Goal: Information Seeking & Learning: Learn about a topic

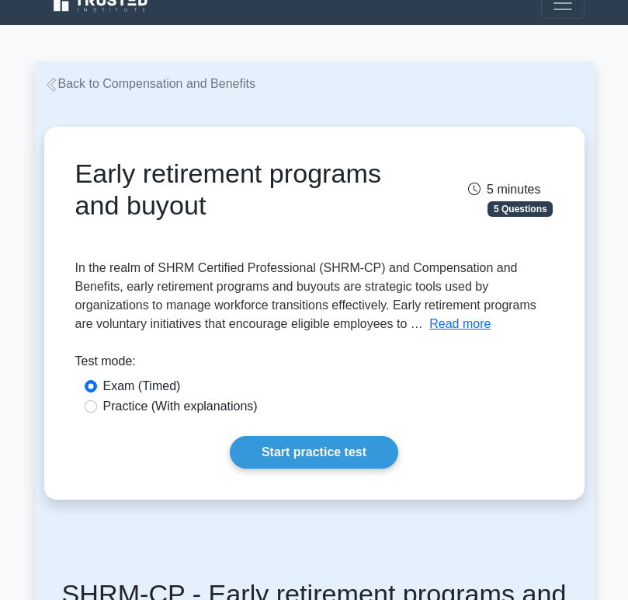
scroll to position [31, 0]
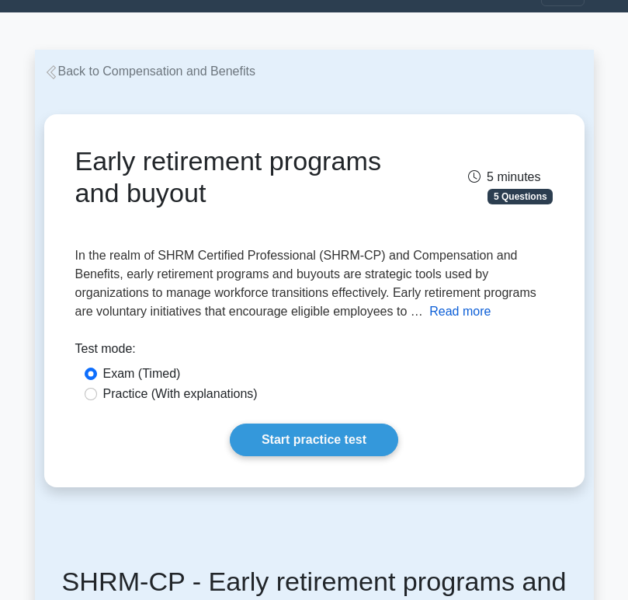
click at [452, 306] on button "Read more" at bounding box center [460, 311] width 61 height 19
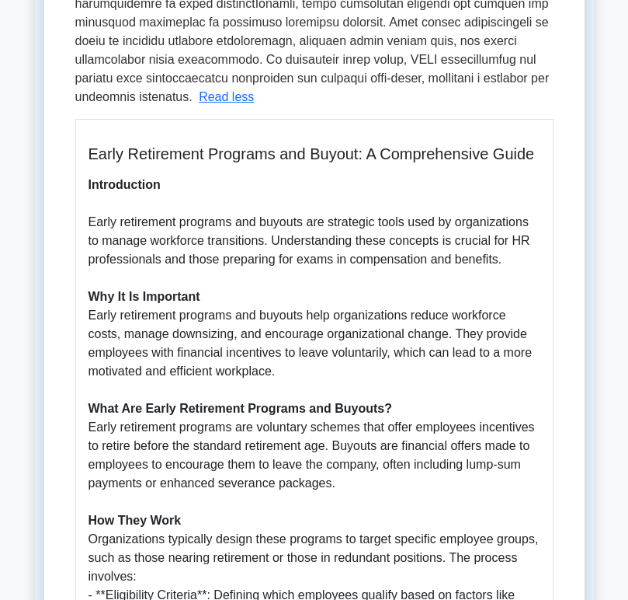
scroll to position [692, 0]
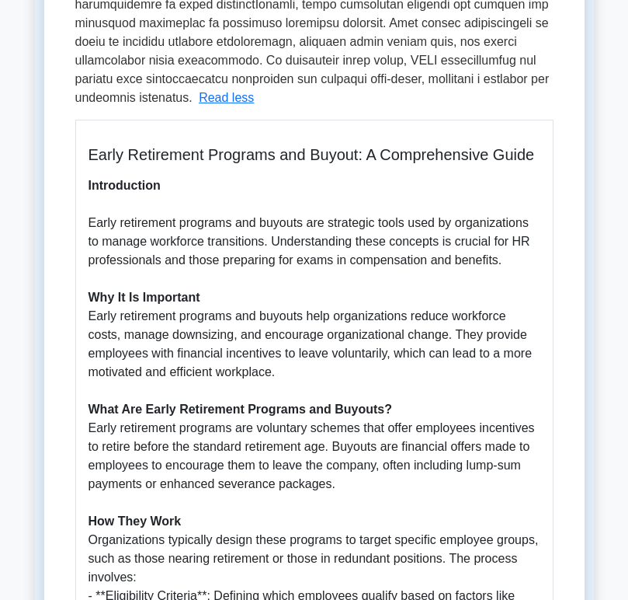
drag, startPoint x: 84, startPoint y: 223, endPoint x: 231, endPoint y: 231, distance: 147.0
copy p "Early retirement programs"
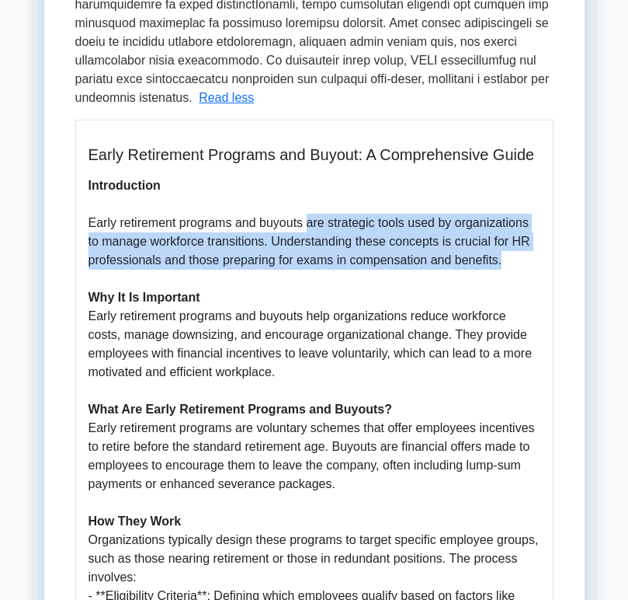
drag, startPoint x: 306, startPoint y: 225, endPoint x: 545, endPoint y: 262, distance: 242.0
copy p "are strategic tools used by organizations to manage workforce transitions. Unde…"
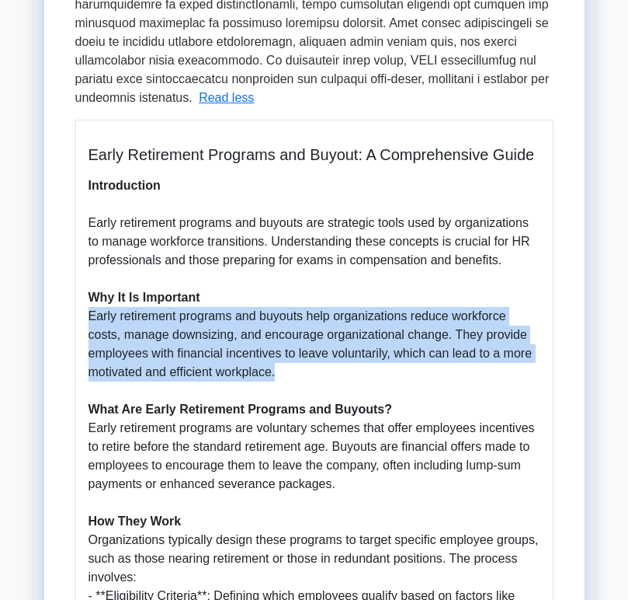
drag, startPoint x: 91, startPoint y: 315, endPoint x: 385, endPoint y: 379, distance: 301.4
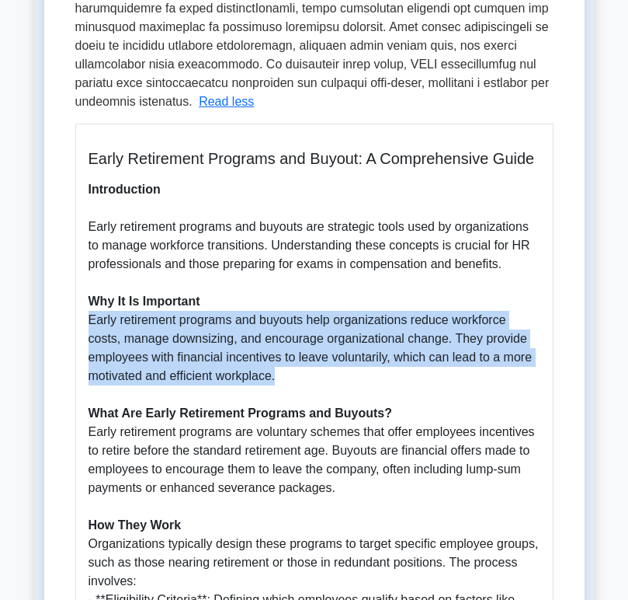
copy p "Early retirement programs and buyouts help organizations reduce workforce costs…"
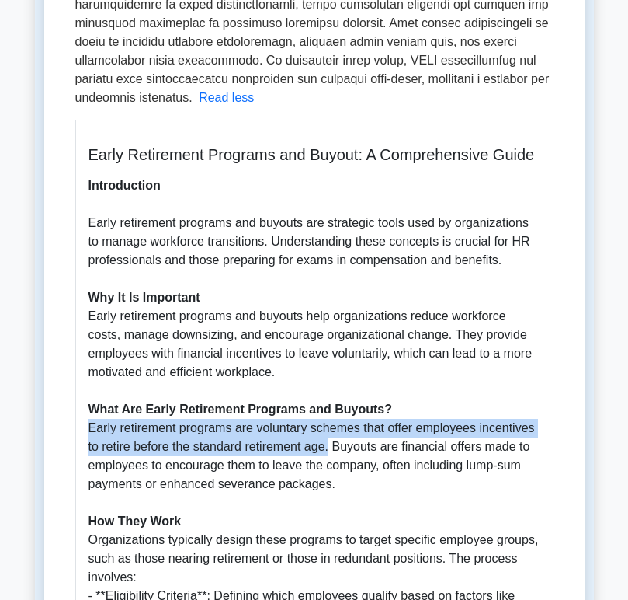
drag, startPoint x: 88, startPoint y: 425, endPoint x: 331, endPoint y: 447, distance: 244.2
copy p "Early retirement programs are voluntary schemes that offer employees incentives…"
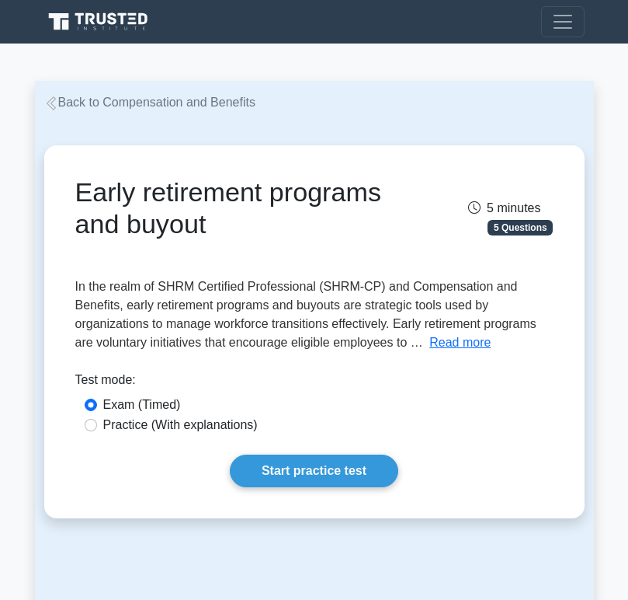
drag, startPoint x: 75, startPoint y: 193, endPoint x: 374, endPoint y: 221, distance: 300.4
click at [374, 221] on h1 "Early retirement programs and buyout" at bounding box center [231, 208] width 313 height 64
copy h1 "Early retirement programs and buyout"
click at [450, 344] on button "Read more" at bounding box center [460, 342] width 61 height 19
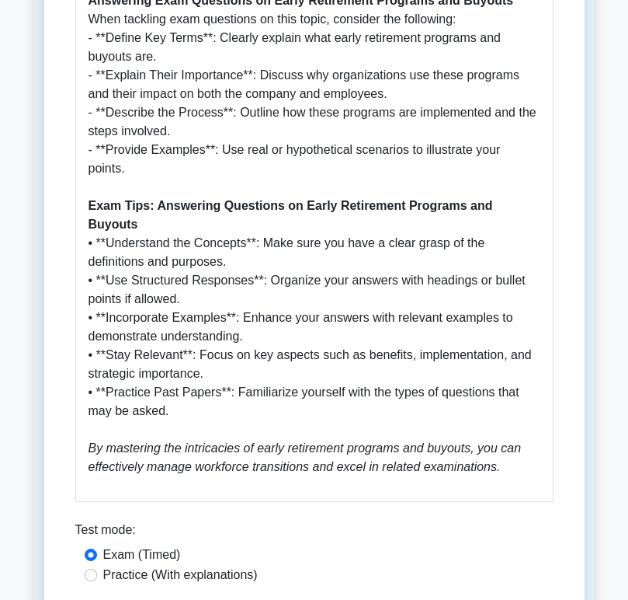
scroll to position [1449, 0]
